Goal: Navigation & Orientation: Find specific page/section

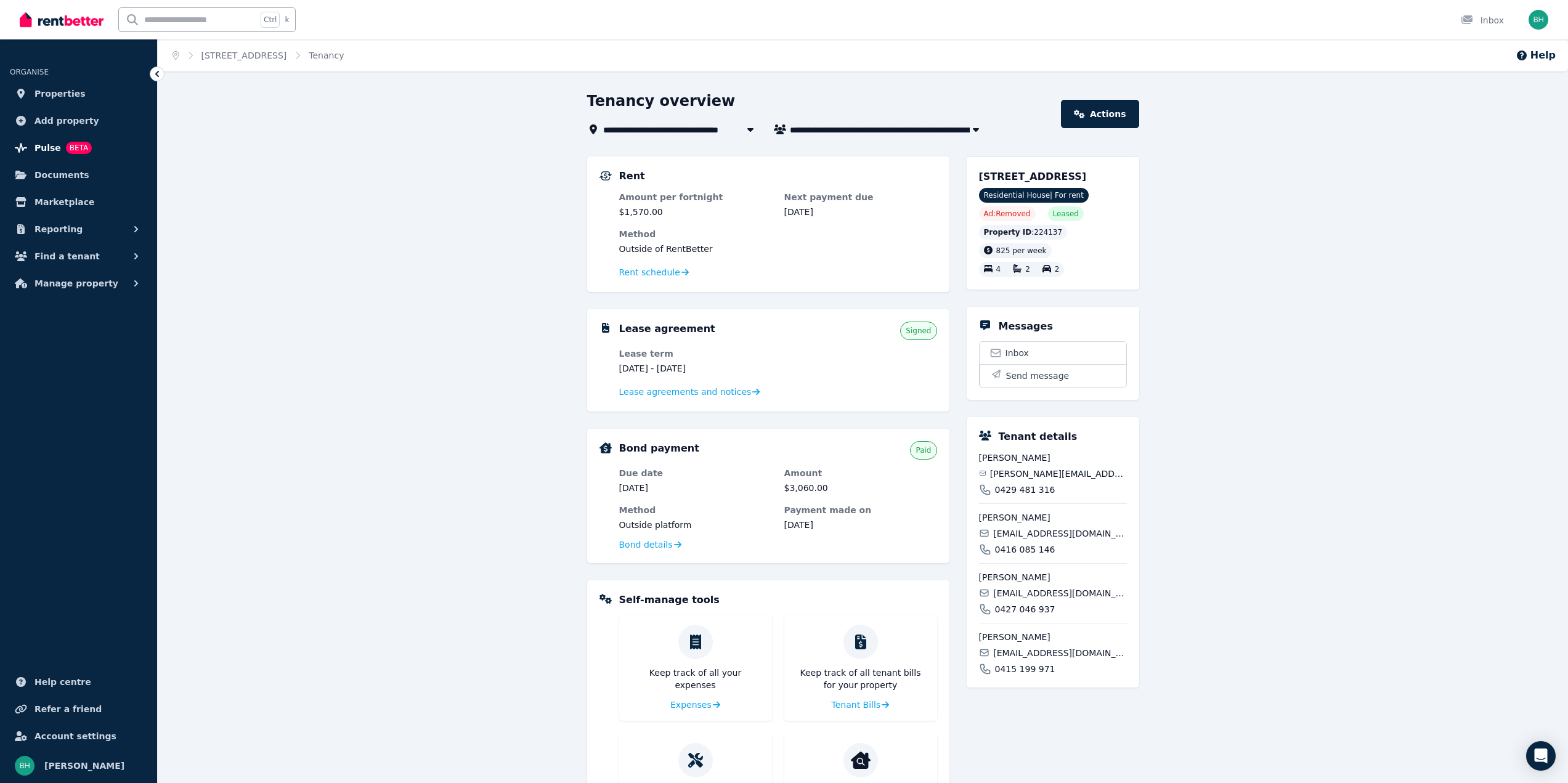
click at [40, 148] on span "Pulse" at bounding box center [48, 148] width 27 height 15
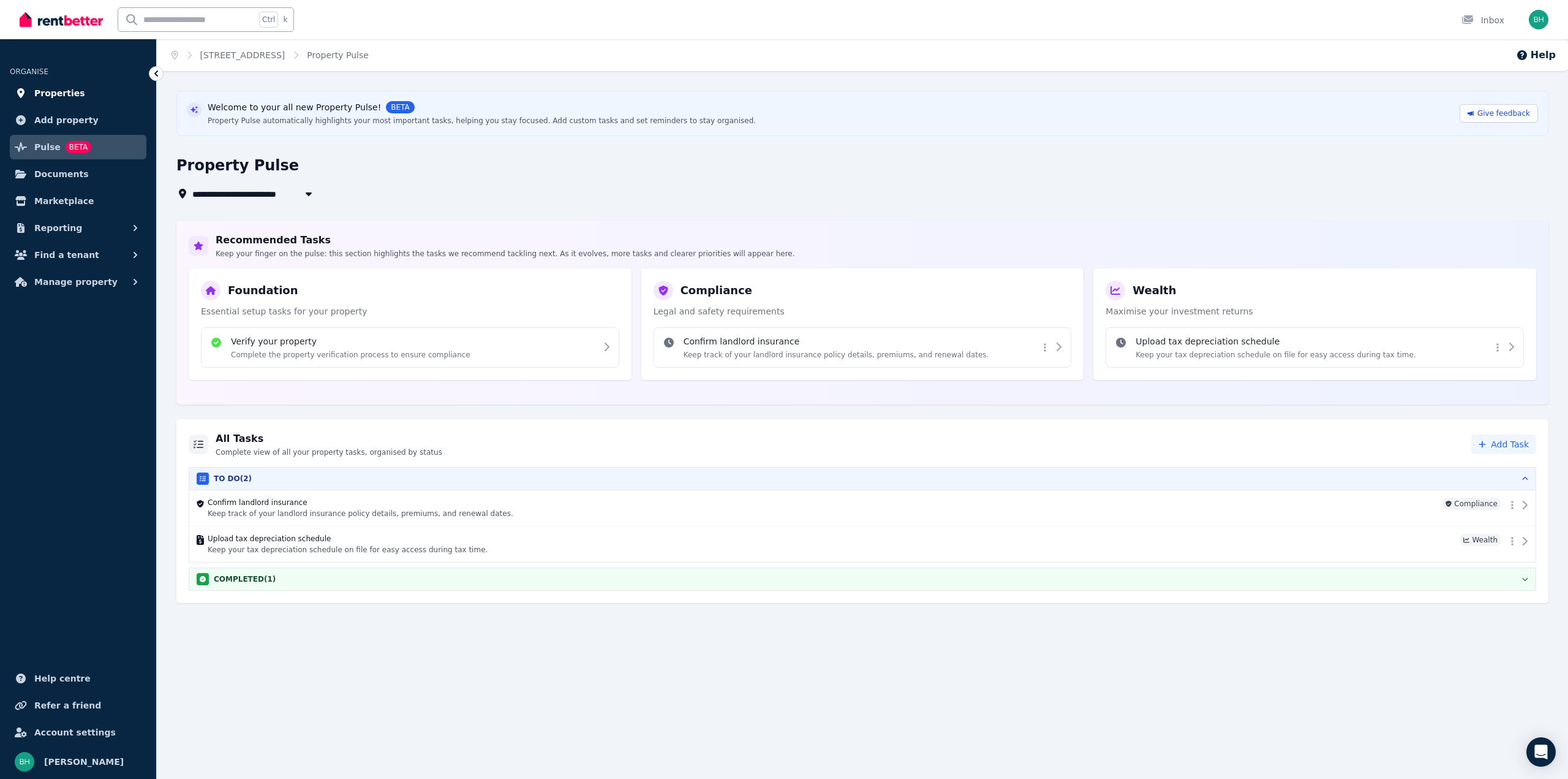
click at [71, 88] on span "Properties" at bounding box center [60, 93] width 51 height 15
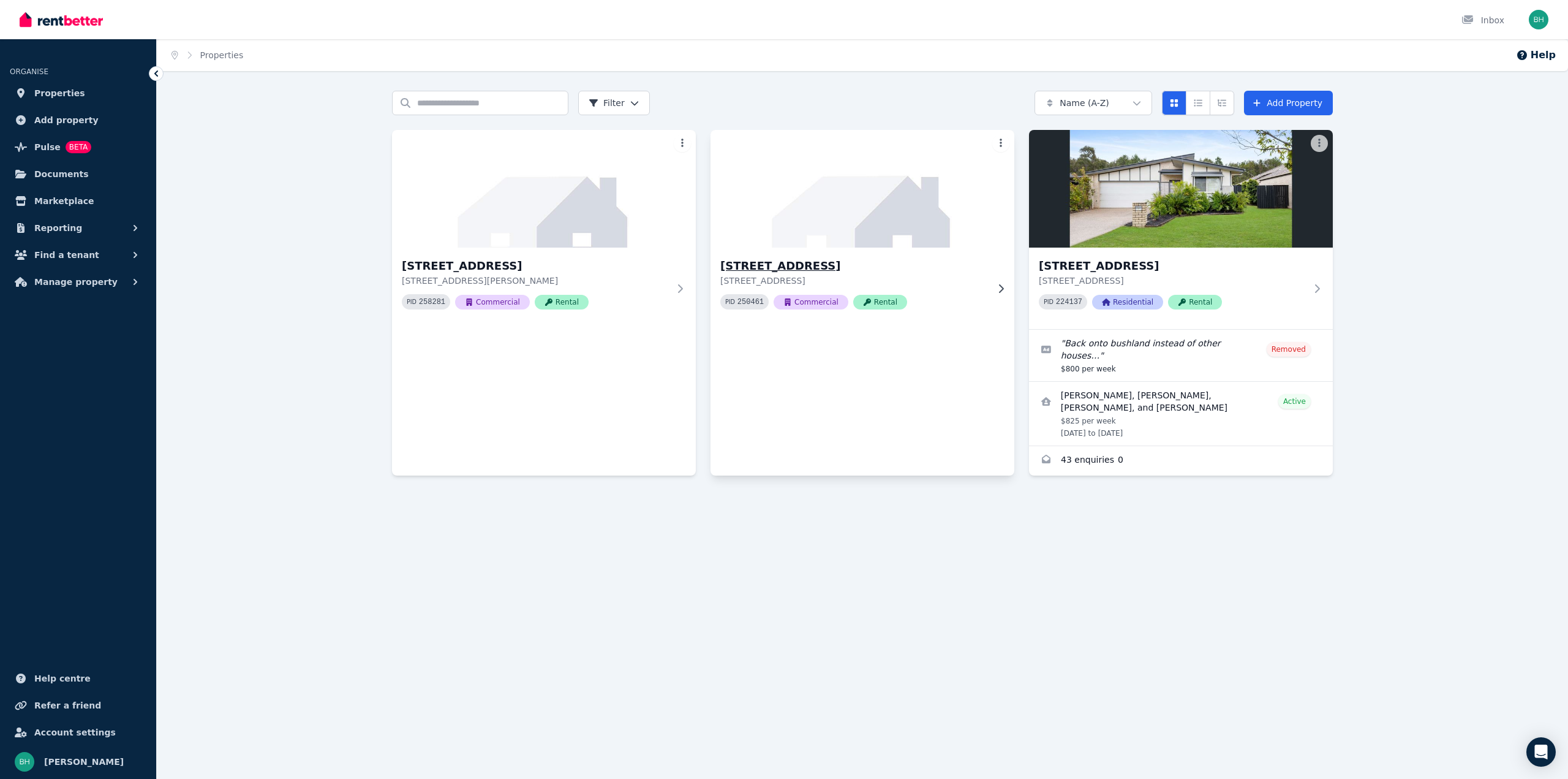
click at [855, 201] on img at bounding box center [862, 189] width 319 height 124
